Goal: Task Accomplishment & Management: Manage account settings

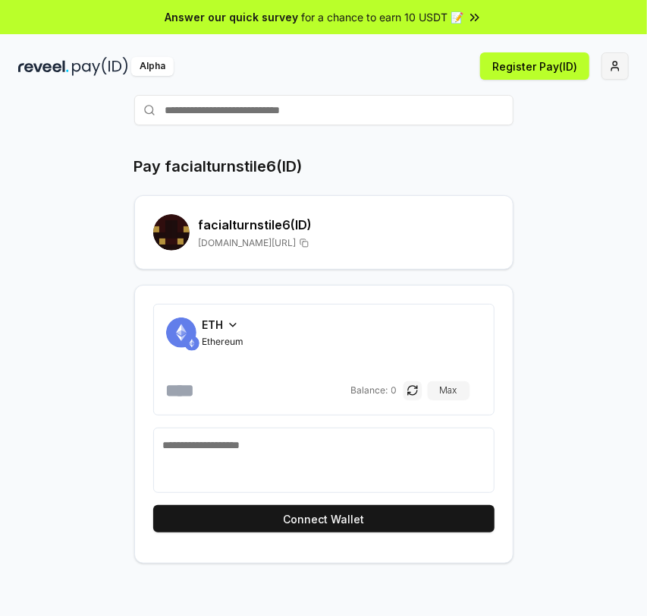
click at [582, 64] on html "Answer our quick survey for a chance to earn 10 USDT 📝 Alpha Register Pay(ID) P…" at bounding box center [323, 308] width 647 height 616
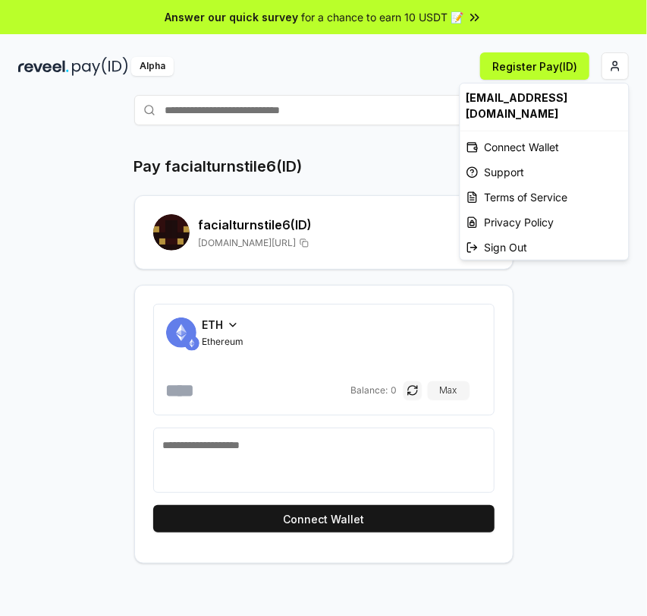
click at [395, 58] on html "Answer our quick survey for a chance to earn 10 USDT 📝 Alpha Register Pay(ID) P…" at bounding box center [323, 308] width 647 height 616
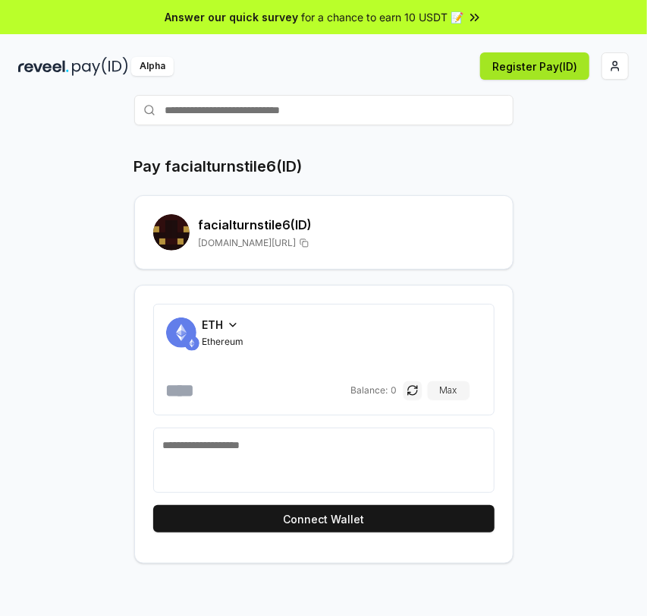
click at [524, 68] on button "Register Pay(ID)" at bounding box center [534, 65] width 109 height 27
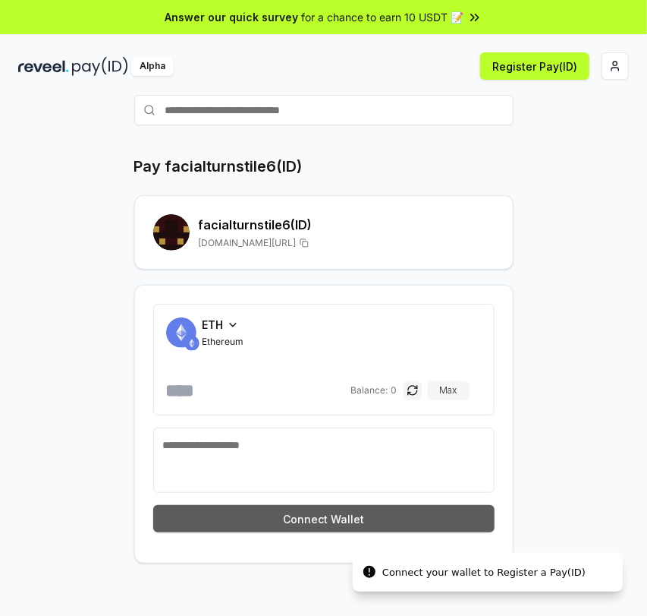
click at [298, 512] on button "Connect Wallet" at bounding box center [324, 518] width 342 height 27
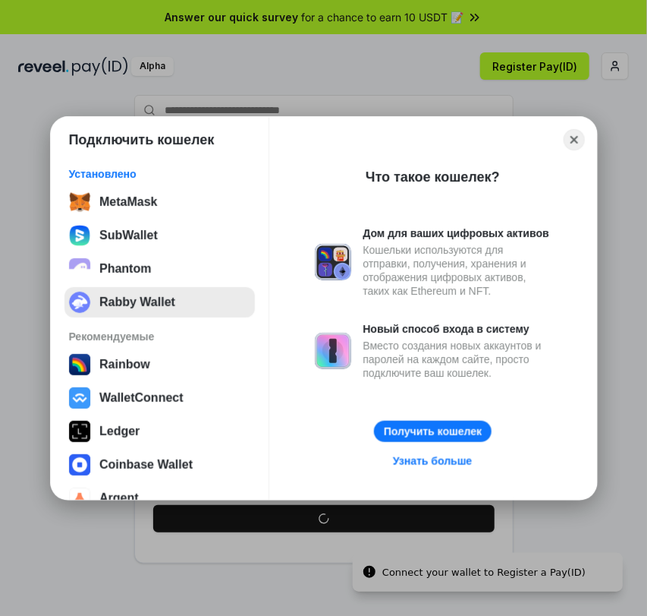
click at [128, 294] on button "Rabby Wallet" at bounding box center [160, 302] width 191 height 30
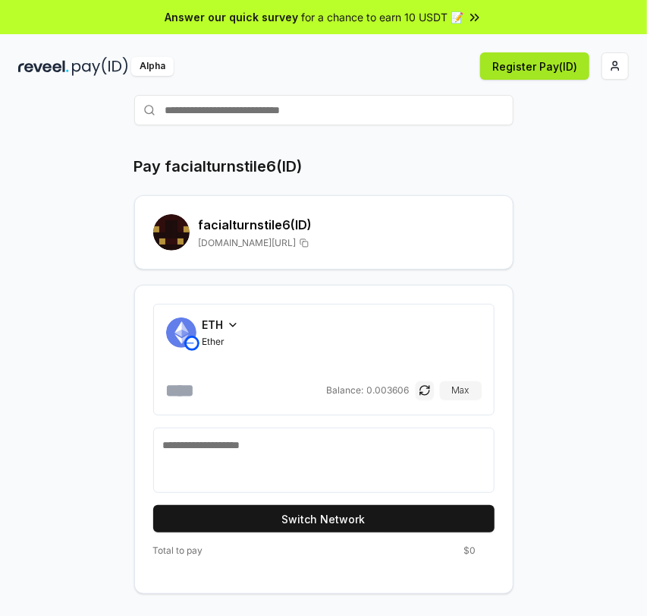
click at [534, 62] on button "Register Pay(ID)" at bounding box center [534, 65] width 109 height 27
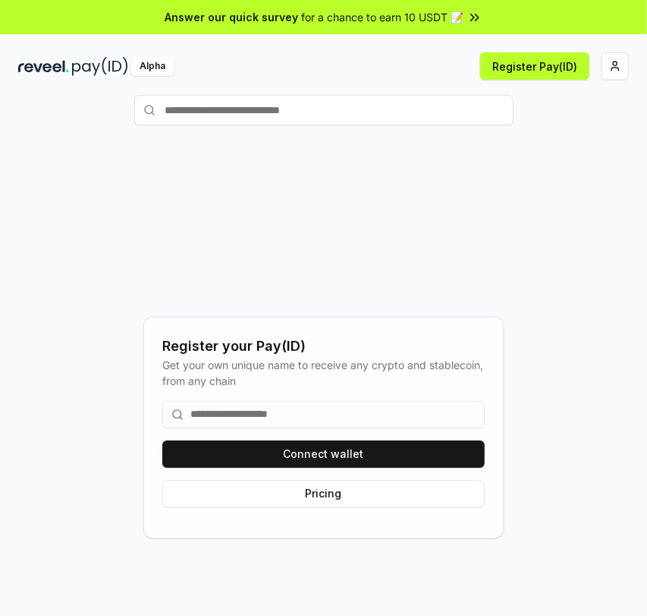
click at [266, 415] on input at bounding box center [323, 414] width 323 height 27
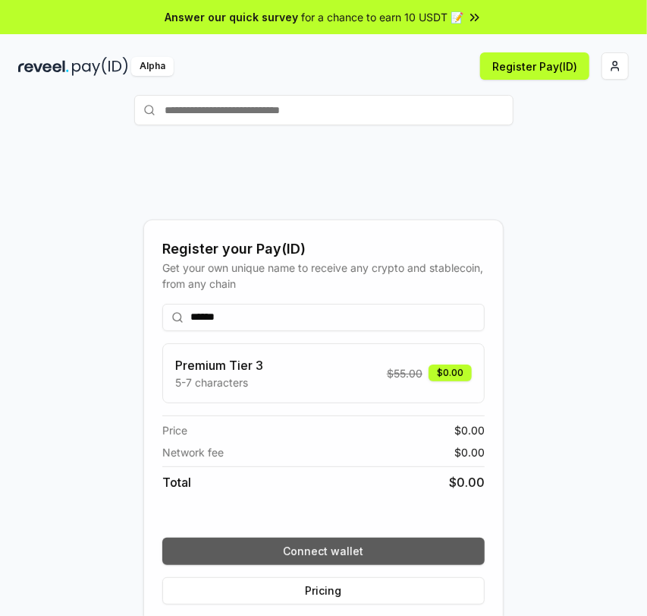
type input "******"
click at [359, 548] on button "Connect wallet" at bounding box center [323, 550] width 323 height 27
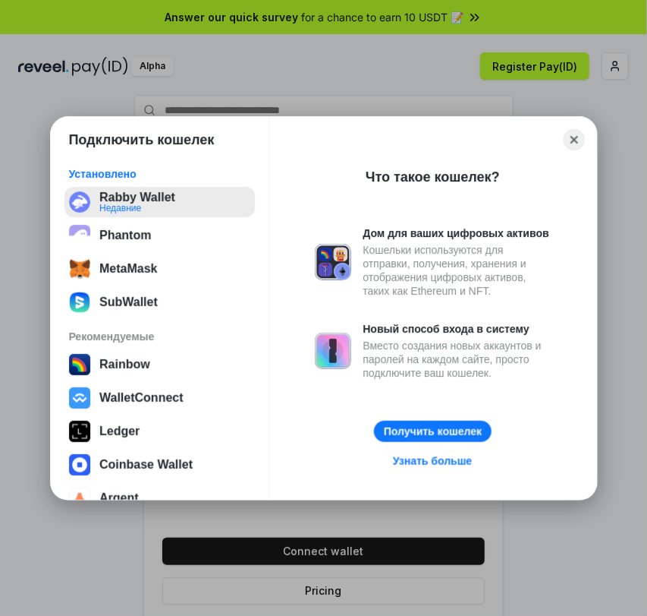
click at [162, 191] on button "Rabby Wallet Недавние" at bounding box center [160, 202] width 191 height 30
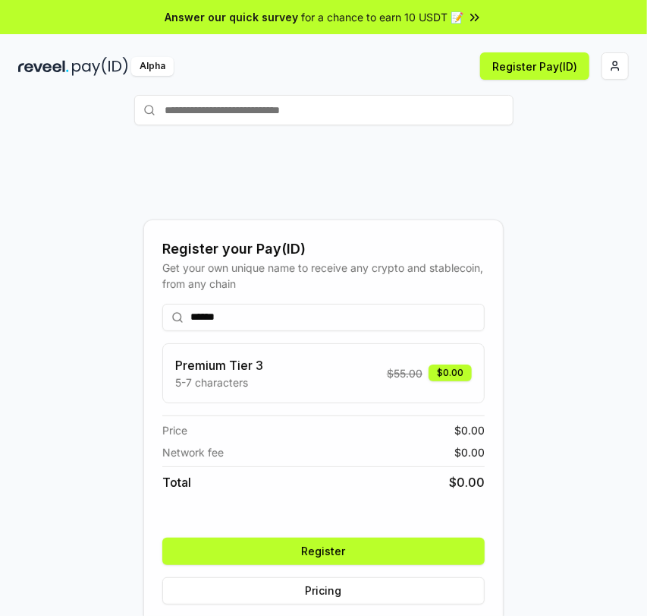
click at [347, 548] on button "Register" at bounding box center [323, 550] width 323 height 27
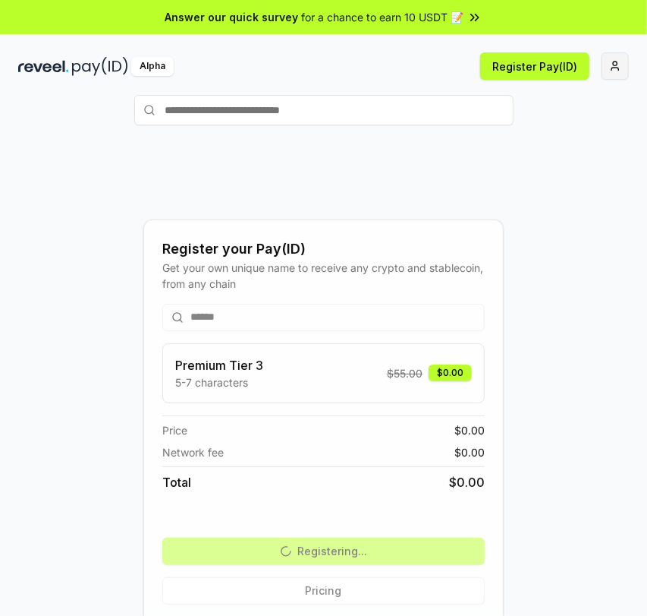
click at [615, 69] on html "Answer our quick survey for a chance to earn 10 USDT 📝 Alpha Register Pay(ID) R…" at bounding box center [323, 308] width 647 height 616
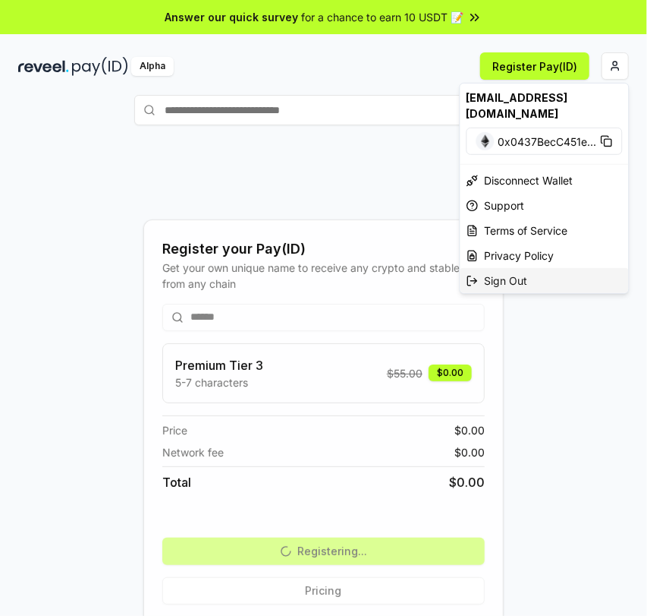
click at [541, 268] on div "Sign Out" at bounding box center [545, 280] width 168 height 25
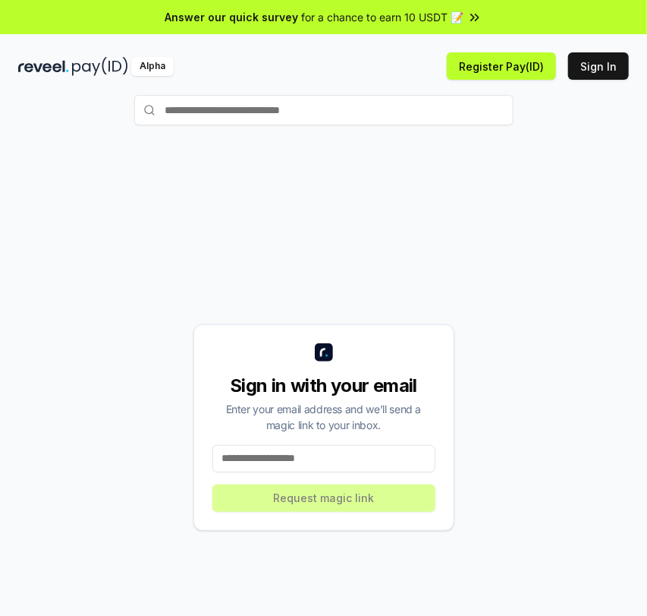
click at [294, 459] on input at bounding box center [324, 458] width 223 height 27
paste input "**********"
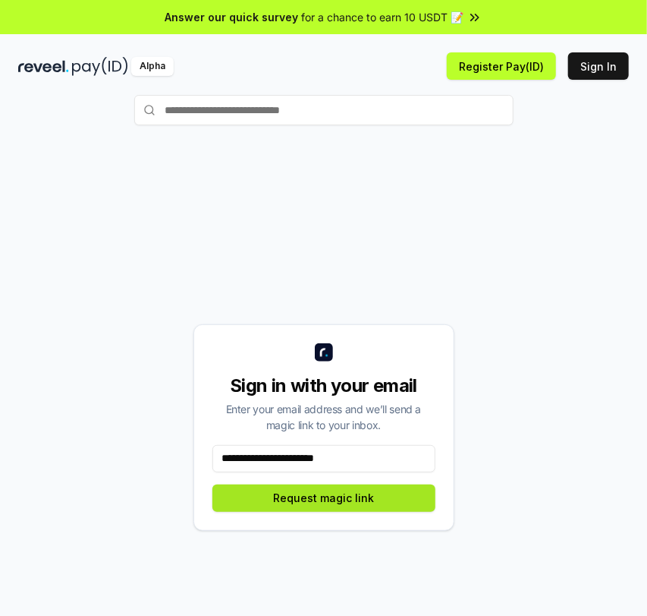
type input "**********"
click at [313, 505] on button "Request magic link" at bounding box center [324, 497] width 223 height 27
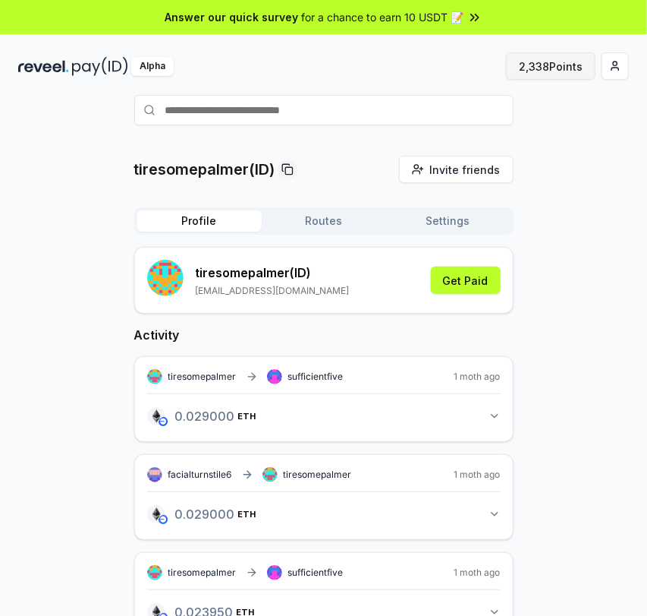
click at [536, 69] on button "2,338 Points" at bounding box center [551, 65] width 90 height 27
